Goal: Find specific page/section: Find specific page/section

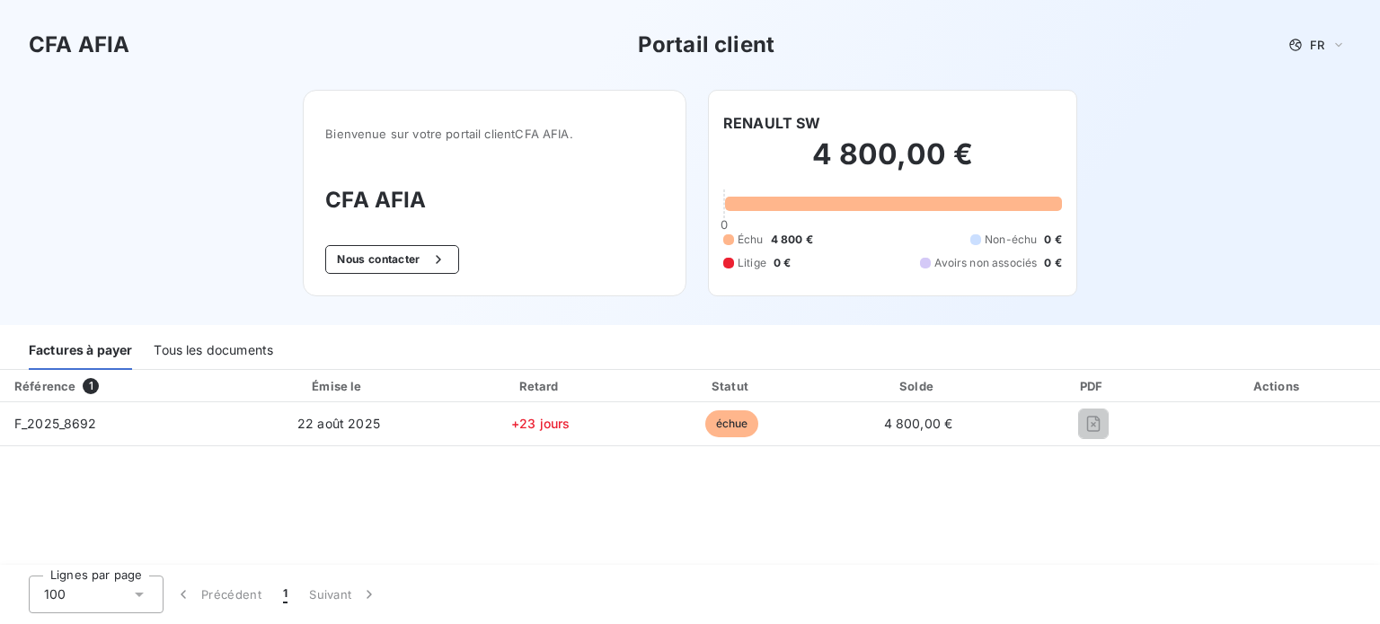
click at [194, 351] on div "Tous les documents" at bounding box center [213, 351] width 119 height 38
